Goal: Task Accomplishment & Management: Use online tool/utility

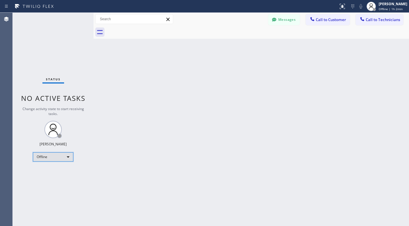
click at [59, 156] on div "Offline" at bounding box center [53, 156] width 40 height 9
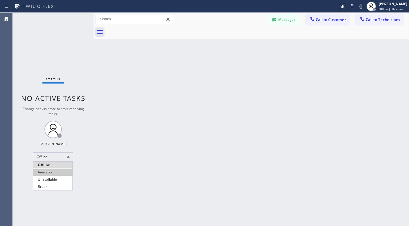
click at [55, 173] on li "Available" at bounding box center [52, 171] width 39 height 7
